Goal: Task Accomplishment & Management: Use online tool/utility

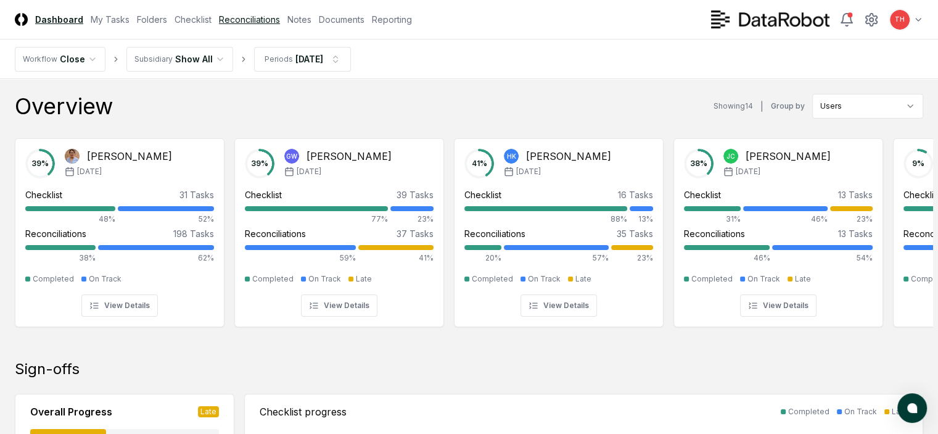
click at [280, 19] on link "Reconciliations" at bounding box center [249, 19] width 61 height 13
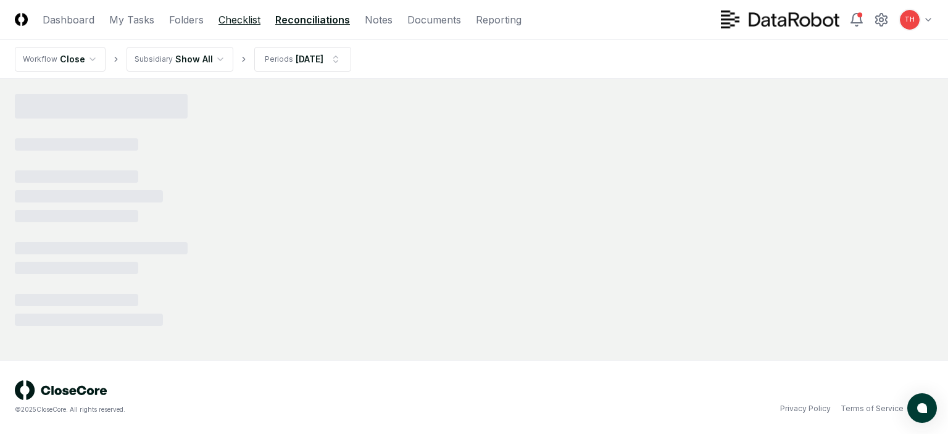
click at [232, 16] on link "Checklist" at bounding box center [239, 19] width 42 height 15
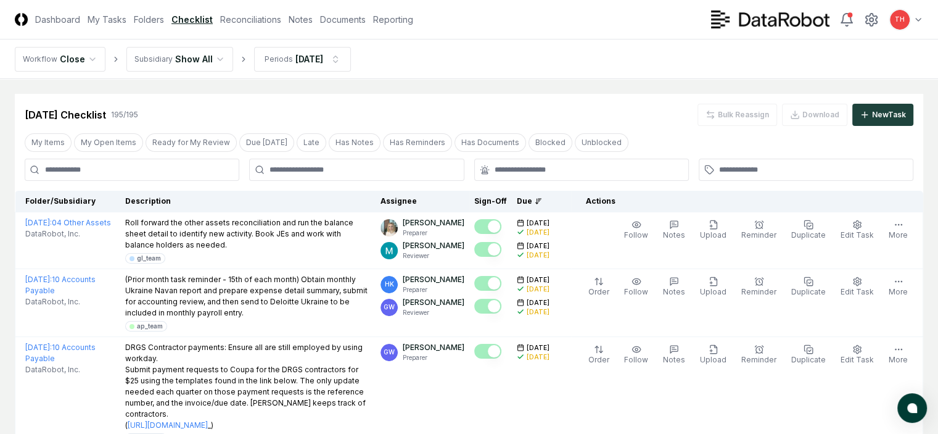
click at [363, 175] on div at bounding box center [356, 170] width 215 height 22
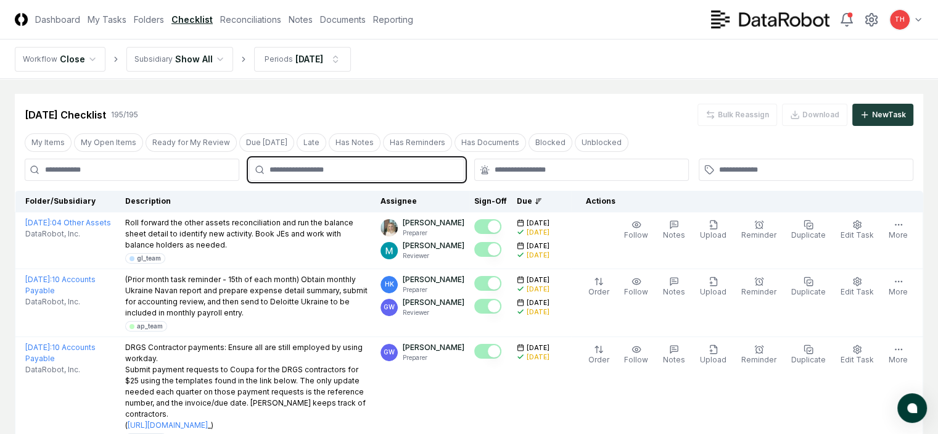
click at [358, 171] on input "text" at bounding box center [363, 169] width 186 height 11
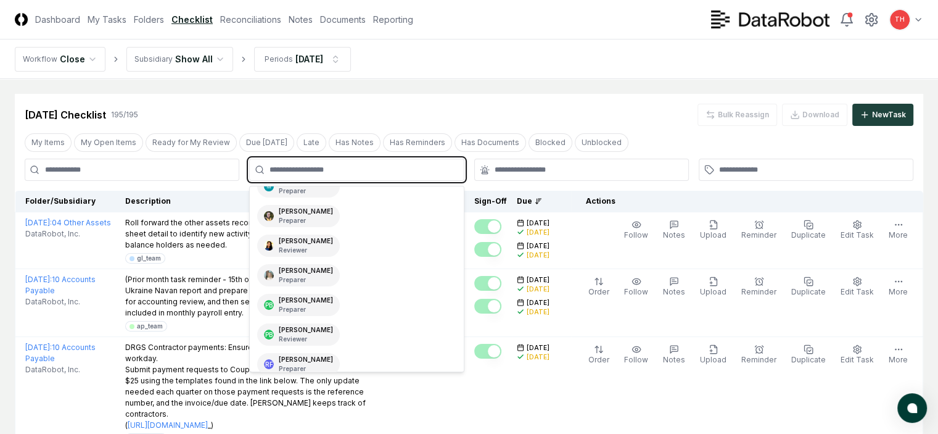
scroll to position [254, 0]
click at [326, 275] on p "Reviewer" at bounding box center [306, 279] width 54 height 9
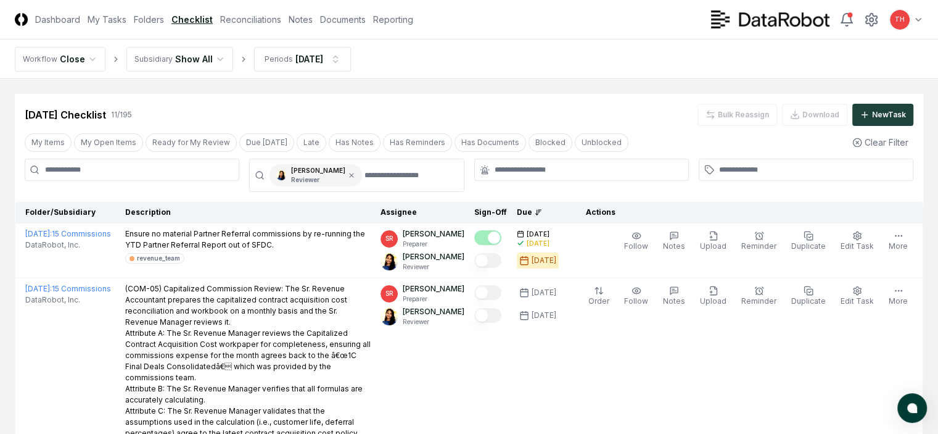
click at [566, 192] on div at bounding box center [581, 175] width 215 height 33
click at [349, 175] on div "[PERSON_NAME] Reviewer" at bounding box center [316, 175] width 93 height 22
click at [350, 175] on icon at bounding box center [351, 175] width 7 height 7
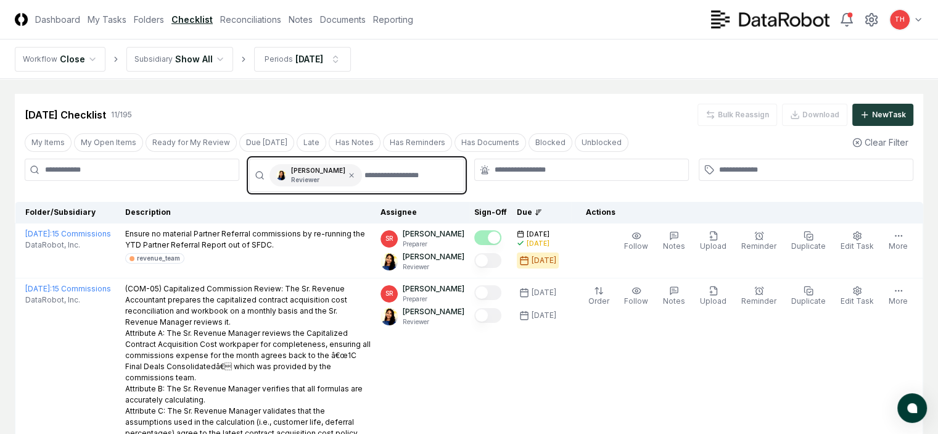
click at [365, 170] on input "text" at bounding box center [410, 175] width 91 height 22
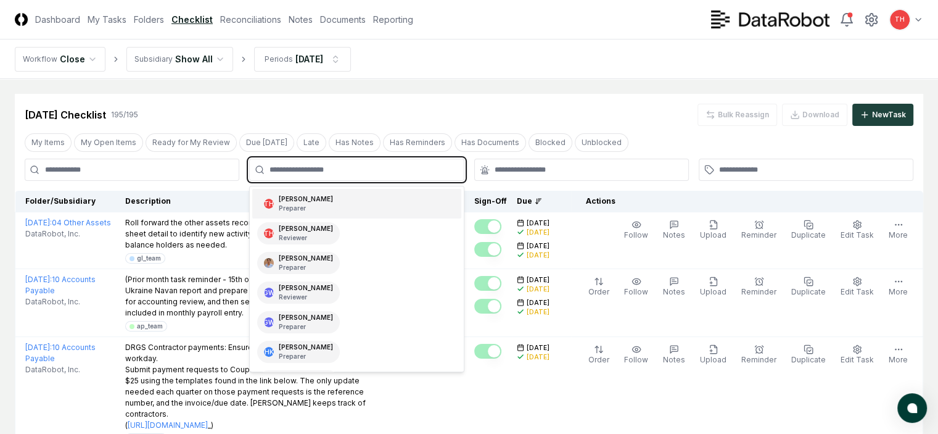
click at [304, 213] on div "TH [PERSON_NAME] Preparer" at bounding box center [298, 203] width 83 height 22
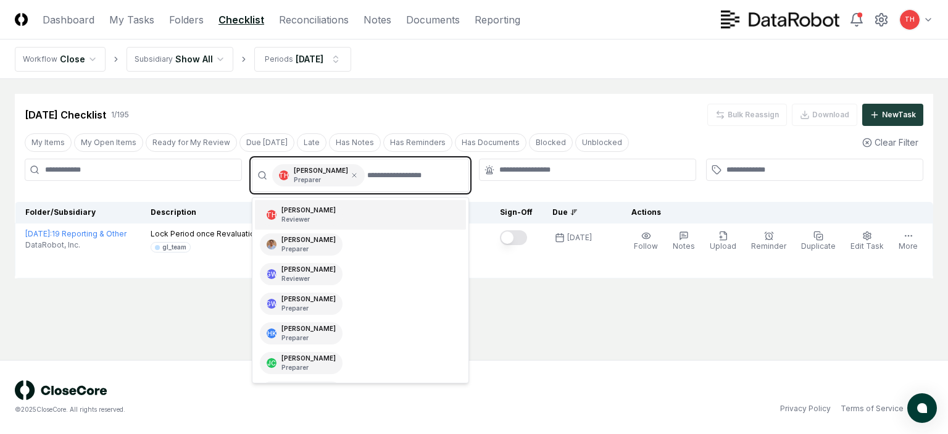
click at [306, 215] on p "Reviewer" at bounding box center [308, 219] width 54 height 9
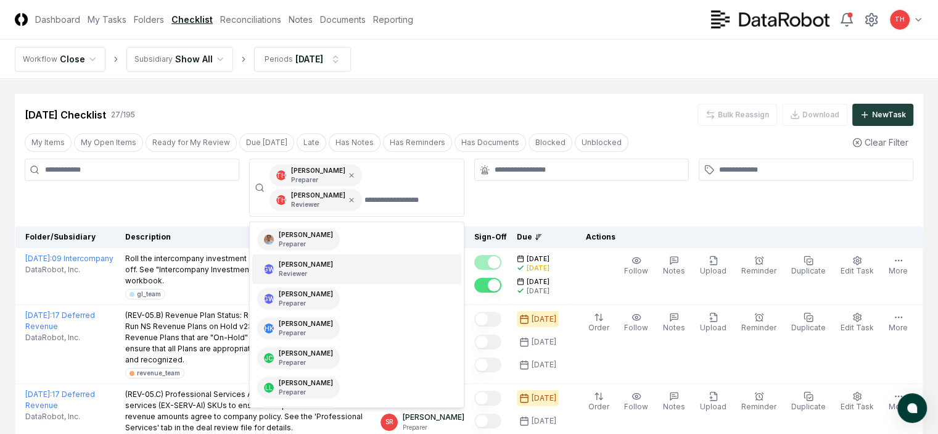
click at [574, 202] on div at bounding box center [581, 188] width 215 height 58
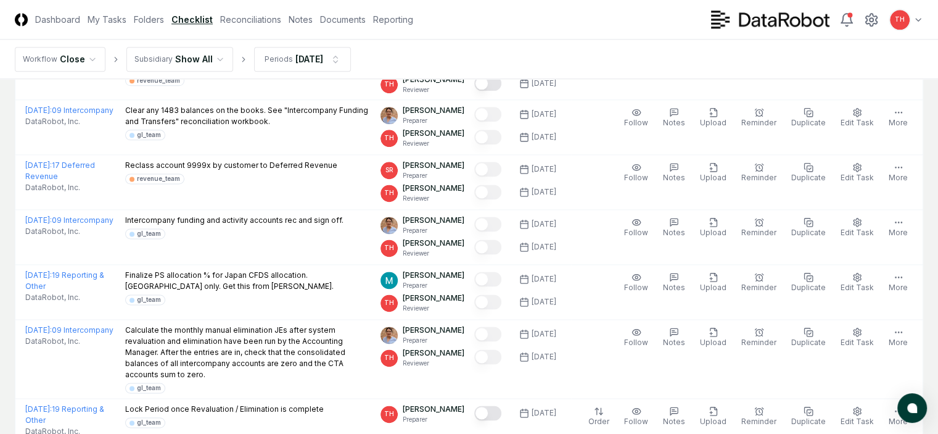
scroll to position [1481, 0]
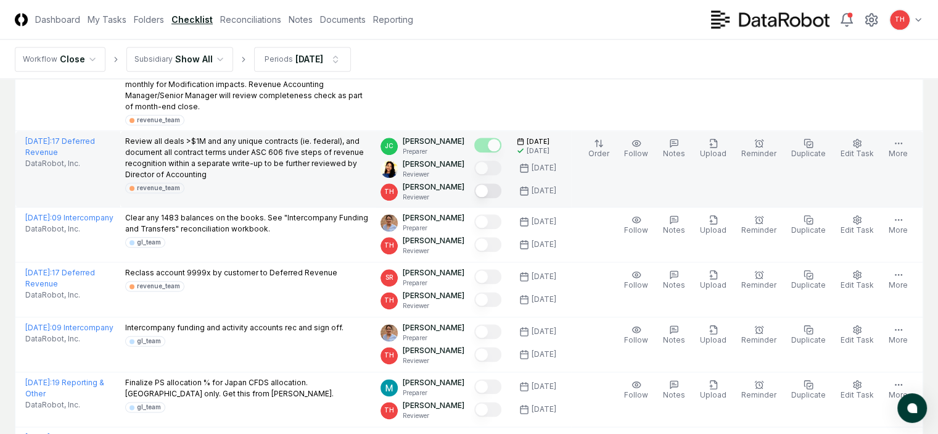
click at [481, 198] on button "Mark complete" at bounding box center [487, 190] width 27 height 15
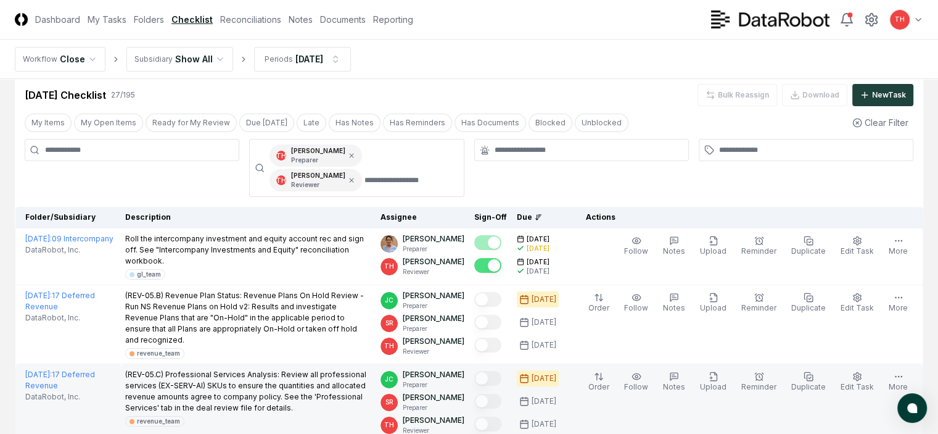
scroll to position [0, 0]
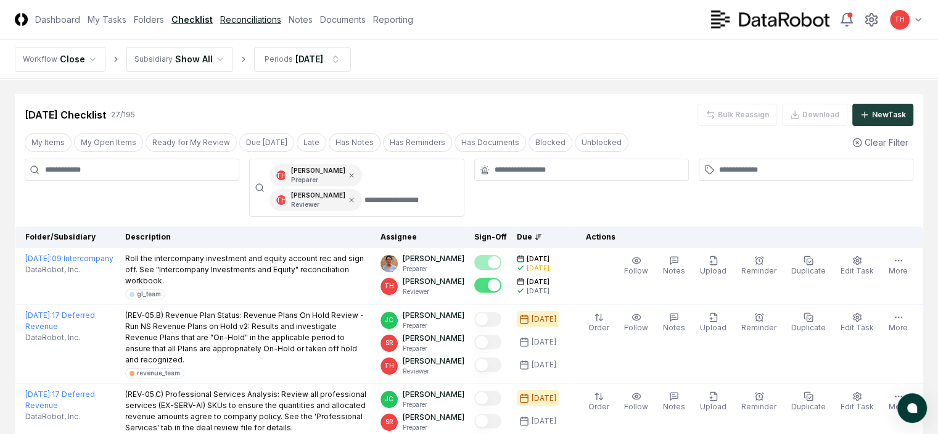
click at [281, 15] on link "Reconciliations" at bounding box center [250, 19] width 61 height 13
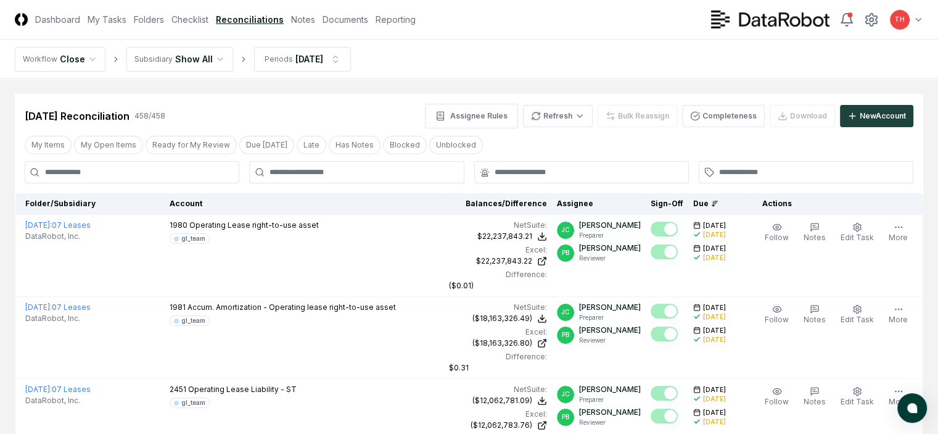
click at [370, 180] on div at bounding box center [356, 172] width 215 height 22
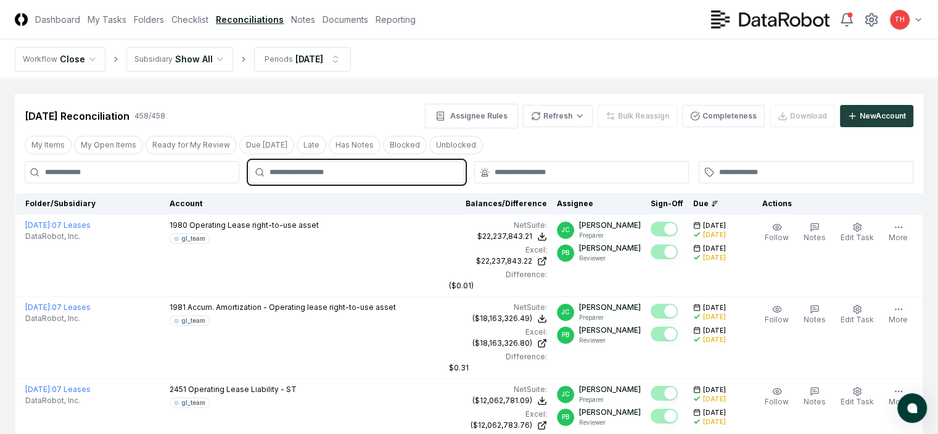
click at [363, 172] on input "text" at bounding box center [363, 172] width 186 height 11
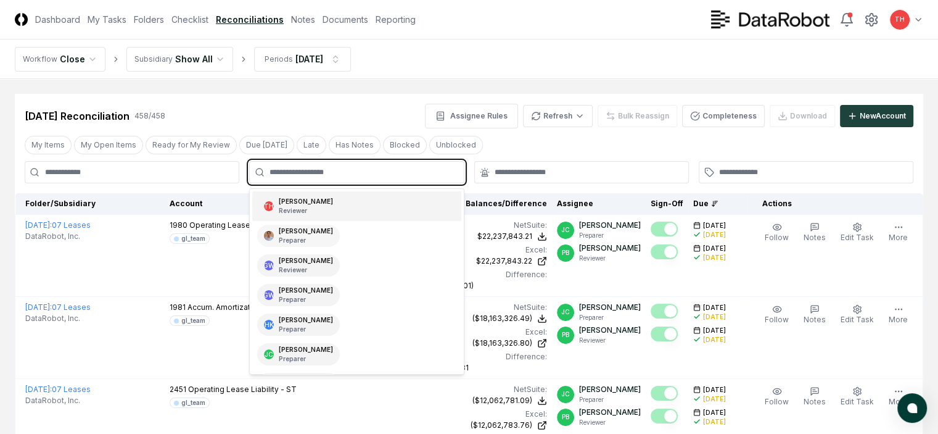
click at [321, 206] on div "TH [PERSON_NAME] Reviewer" at bounding box center [356, 206] width 209 height 30
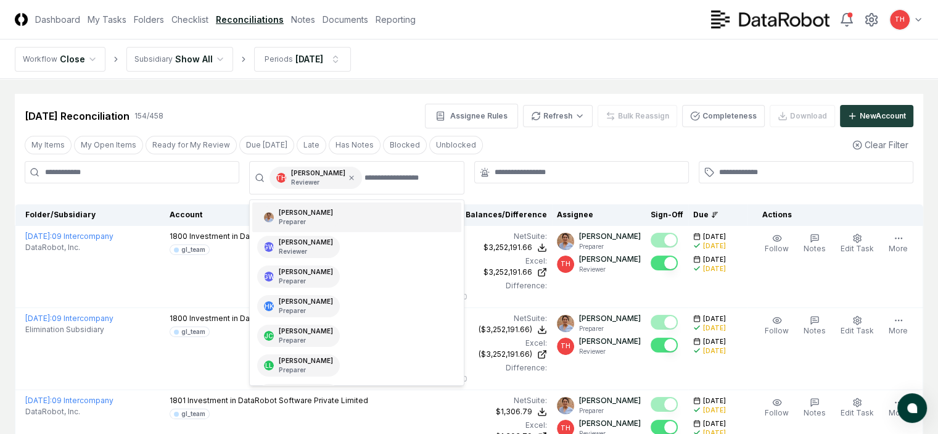
click at [656, 147] on div "My Items My Open Items Ready for My Review Due [DATE] Late Has Notes Blocked Un…" at bounding box center [469, 144] width 909 height 23
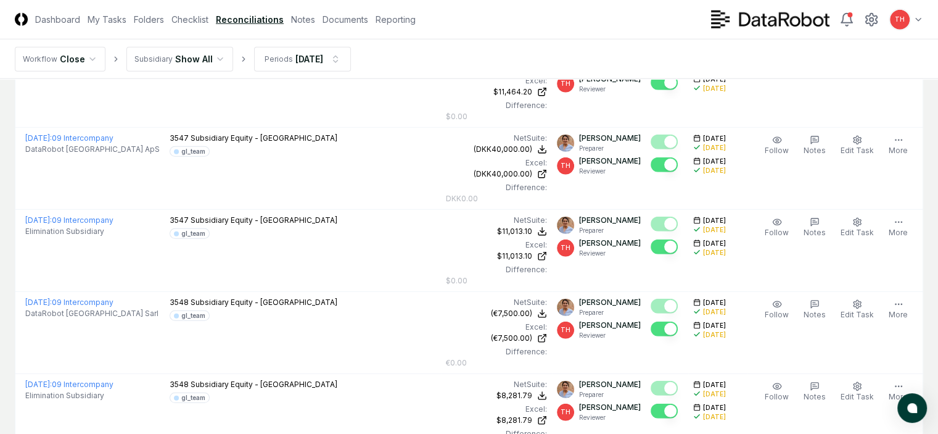
scroll to position [3635, 0]
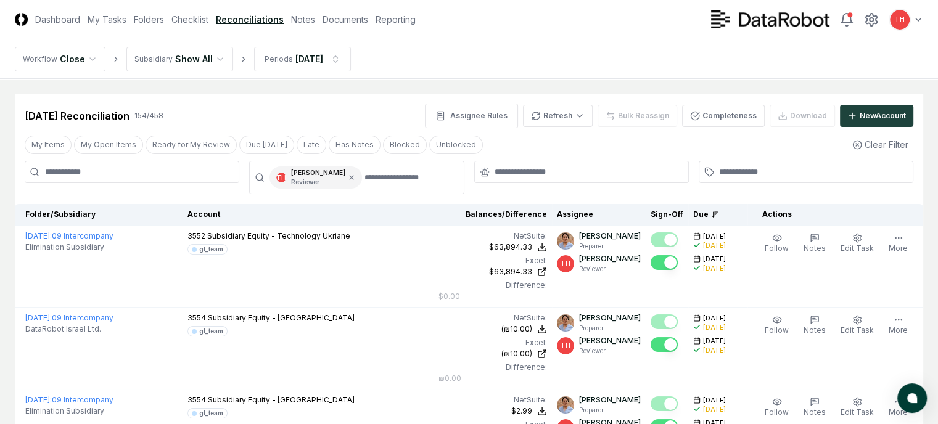
click at [553, 182] on div at bounding box center [581, 172] width 215 height 22
click at [554, 170] on input "text" at bounding box center [588, 172] width 186 height 11
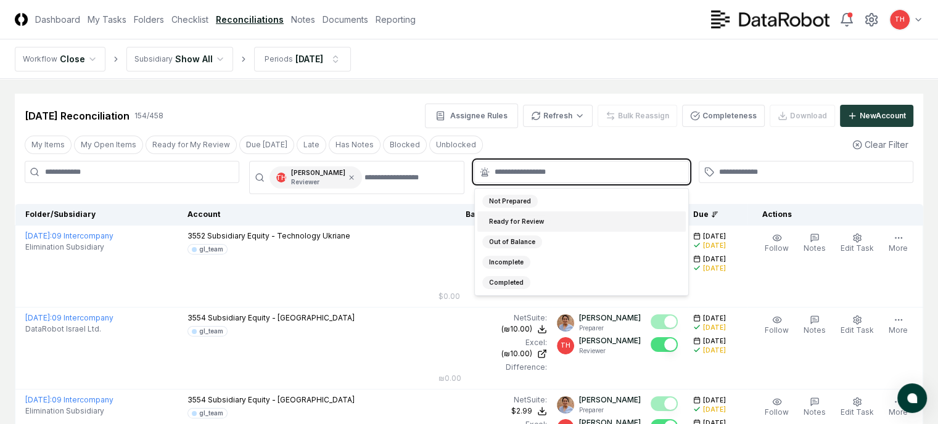
click at [521, 220] on div "Ready for Review" at bounding box center [516, 221] width 68 height 13
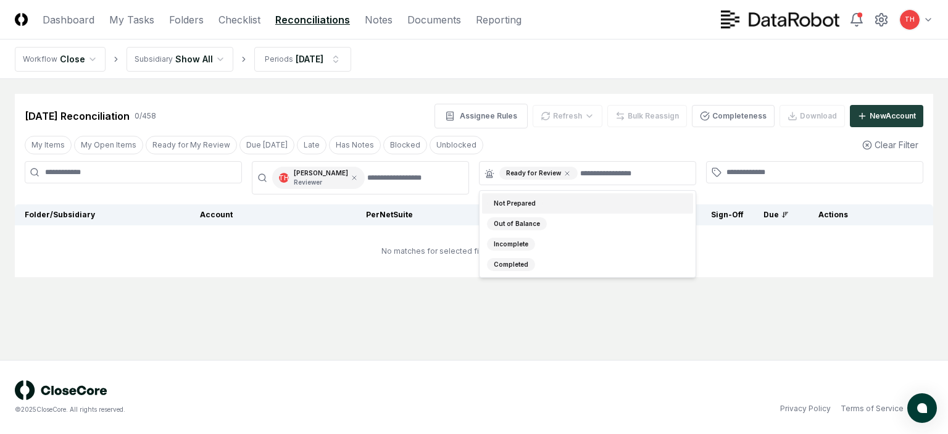
click at [569, 146] on div "My Items My Open Items Ready for My Review Due [DATE] Late Has Notes Blocked Un…" at bounding box center [474, 144] width 918 height 23
